Goal: Task Accomplishment & Management: Complete application form

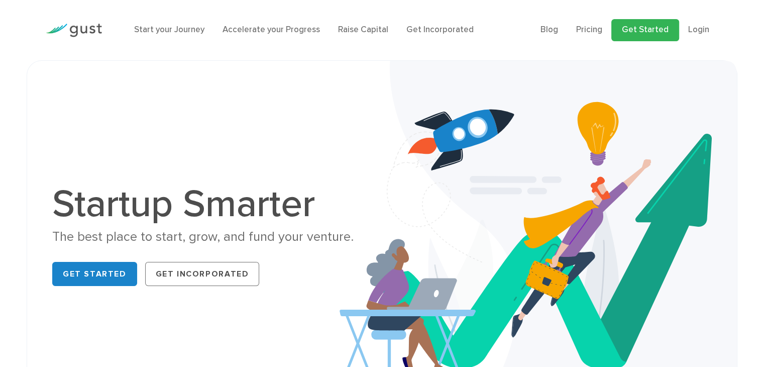
click at [655, 35] on link "Get Started" at bounding box center [645, 30] width 68 height 22
click at [654, 26] on link "Get Started" at bounding box center [645, 30] width 68 height 22
